Goal: Task Accomplishment & Management: Manage account settings

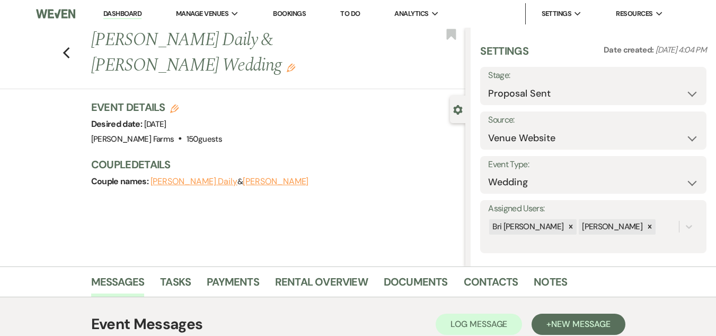
select select "6"
select select "5"
click at [129, 16] on link "Dashboard" at bounding box center [122, 14] width 38 height 10
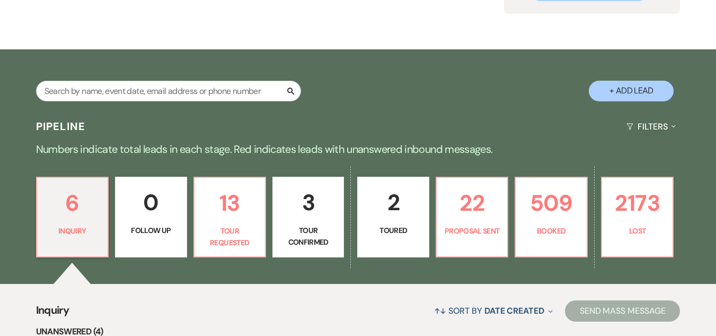
scroll to position [85, 0]
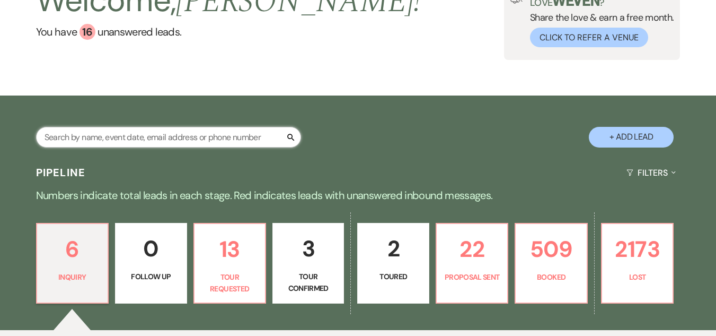
click at [242, 129] on input "text" at bounding box center [168, 137] width 265 height 21
type input "ceott"
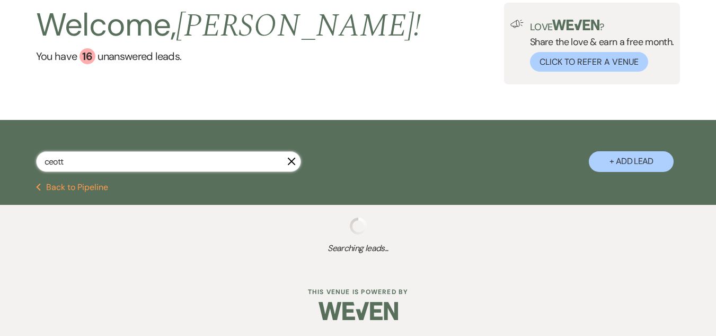
select select "6"
select select "8"
select select "4"
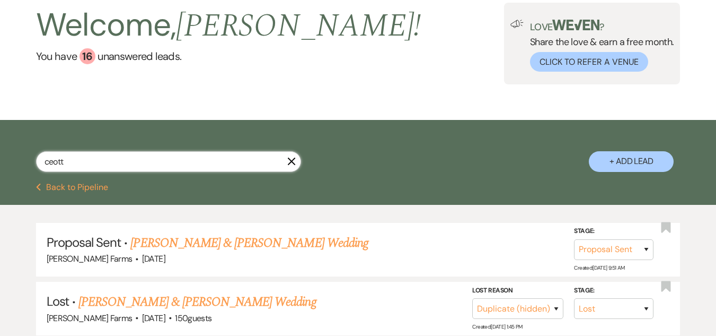
scroll to position [85, 0]
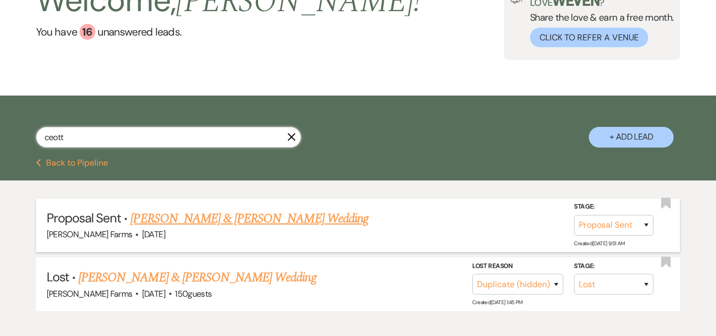
type input "ceott"
click at [207, 219] on link "[PERSON_NAME] & [PERSON_NAME] Wedding" at bounding box center [248, 218] width 237 height 19
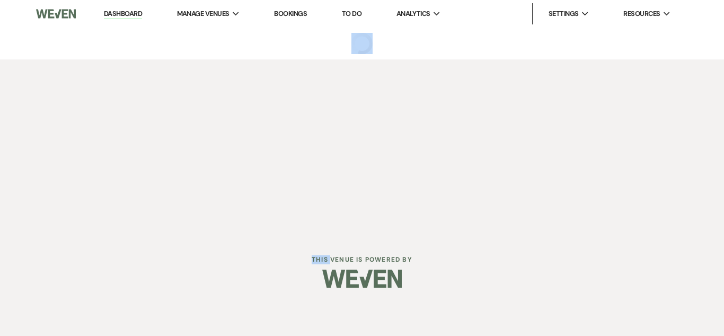
click at [207, 219] on div "Dashboard Manage Venues Expand [PERSON_NAME] Farms Bookings To Do Analytics Exp…" at bounding box center [362, 117] width 724 height 235
select select "6"
select select "5"
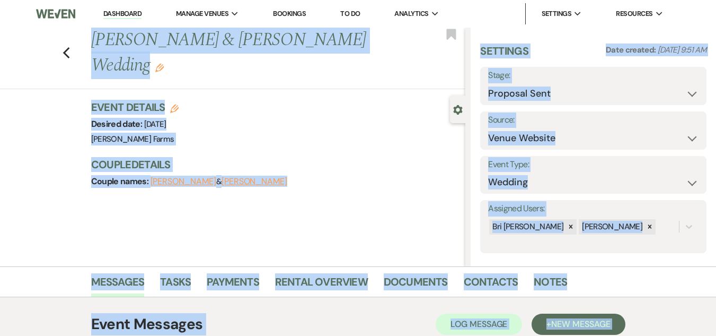
click at [47, 210] on div "Previous [PERSON_NAME] & [PERSON_NAME] Wedding Edit Bookmark Gear Settings Sett…" at bounding box center [232, 147] width 465 height 239
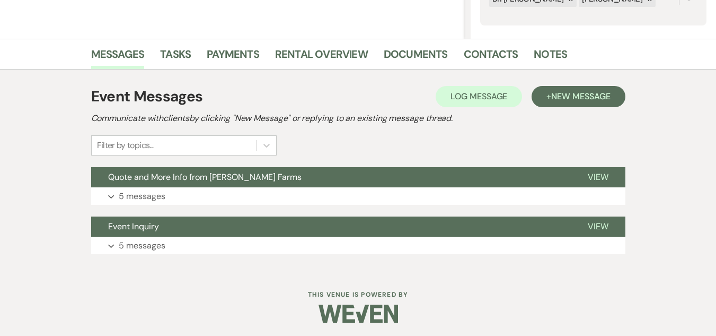
scroll to position [230, 0]
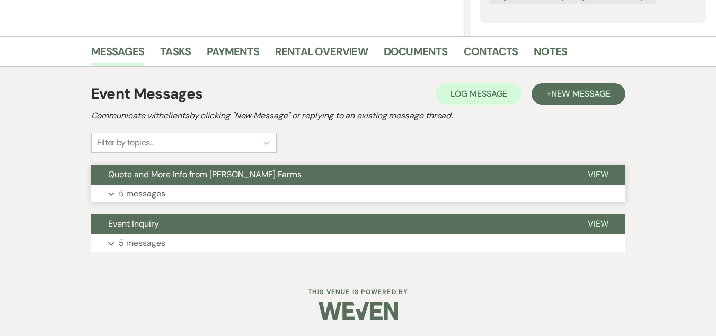
click at [274, 175] on button "Quote and More Info from [PERSON_NAME] Farms" at bounding box center [331, 174] width 480 height 20
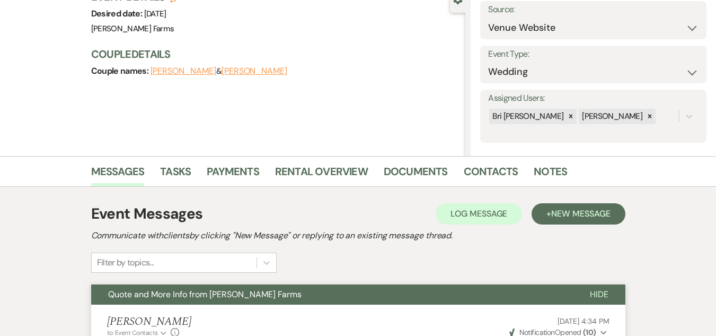
scroll to position [0, 0]
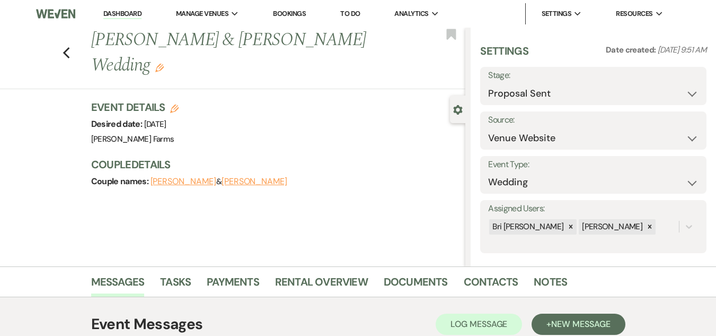
click at [128, 7] on li "Dashboard" at bounding box center [122, 13] width 49 height 21
click at [126, 13] on link "Dashboard" at bounding box center [122, 14] width 38 height 10
